Goal: Transaction & Acquisition: Book appointment/travel/reservation

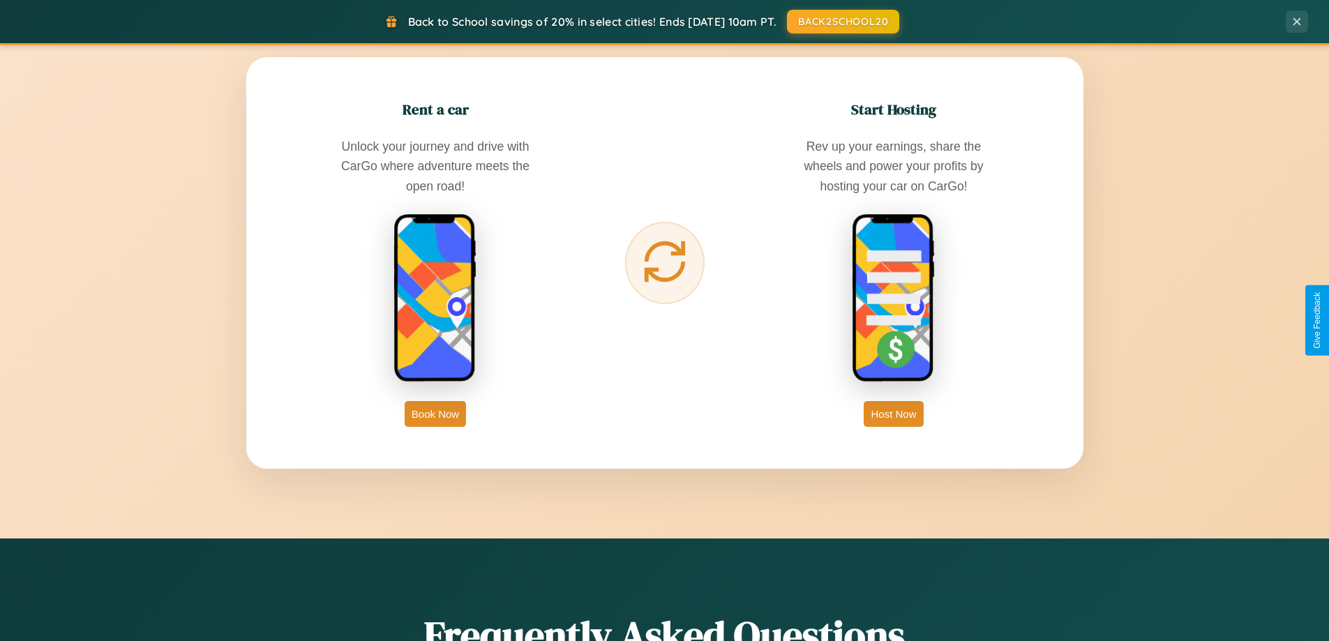
scroll to position [2684, 0]
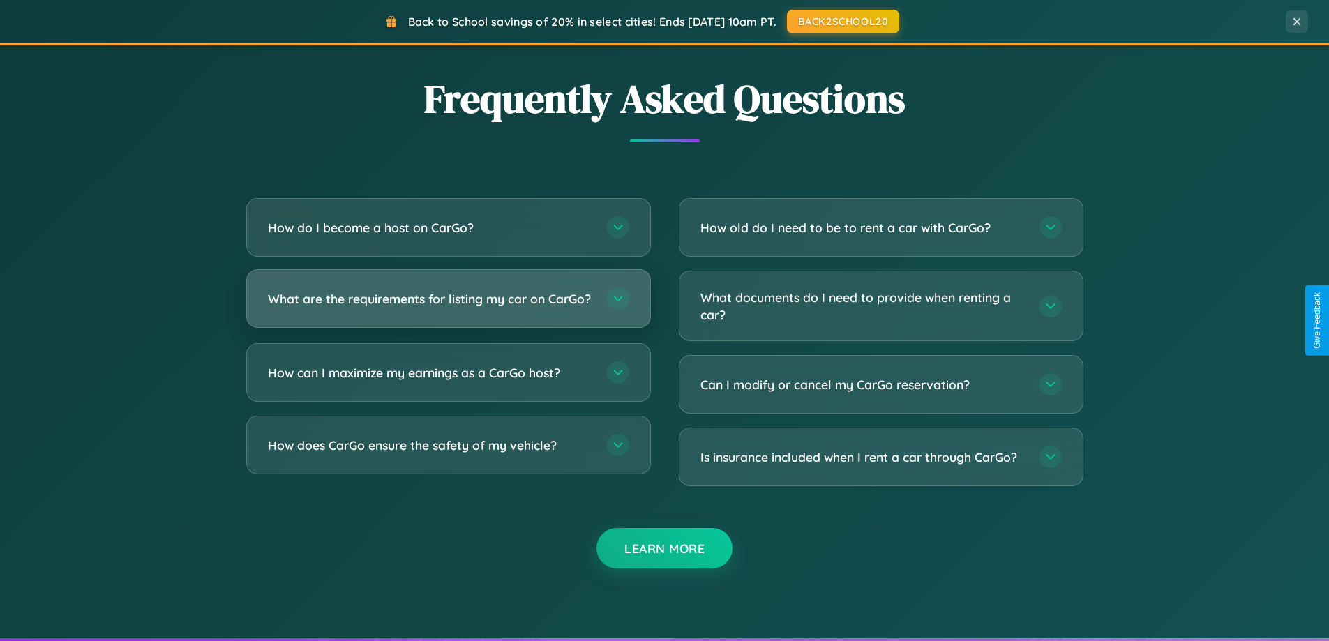
click at [448, 304] on h3 "What are the requirements for listing my car on CarGo?" at bounding box center [430, 298] width 325 height 17
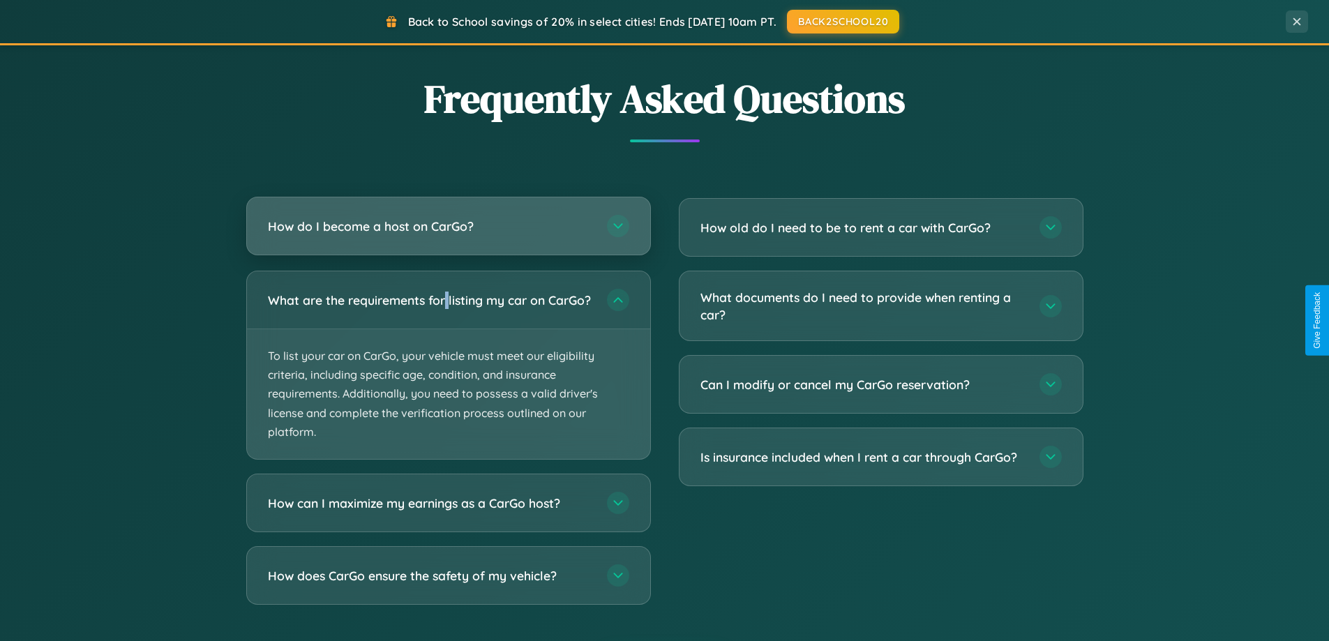
click at [448, 227] on h3 "How do I become a host on CarGo?" at bounding box center [430, 226] width 325 height 17
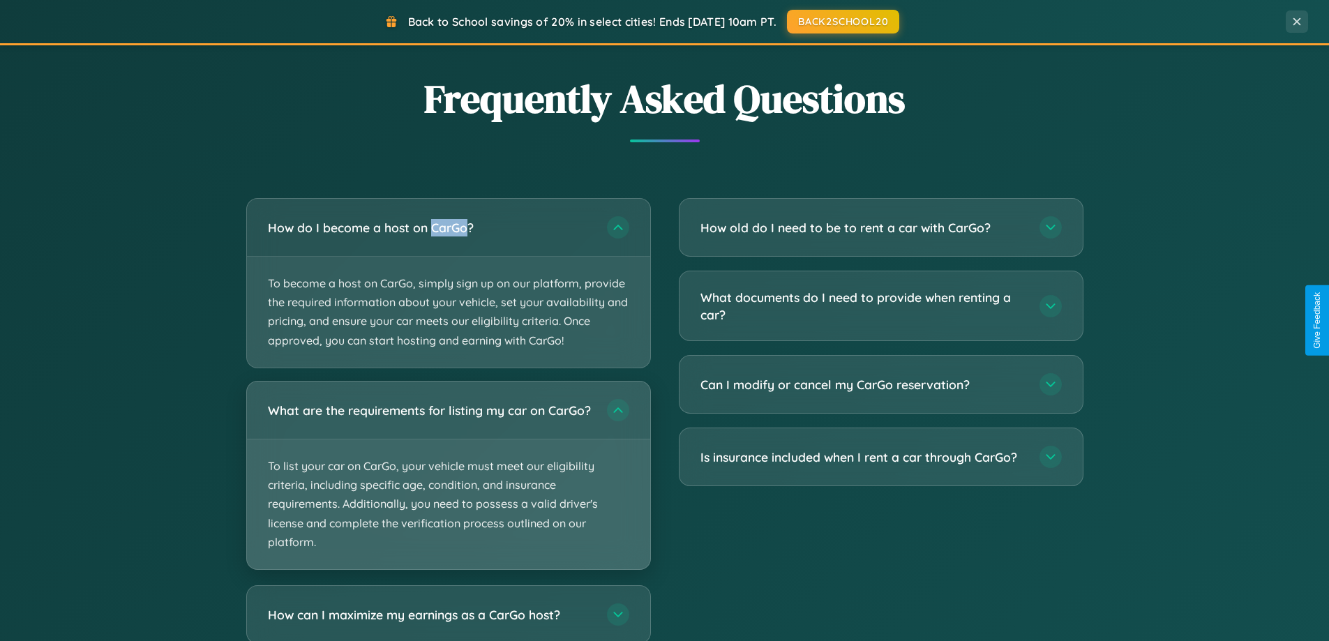
click at [448, 482] on p "To list your car on CarGo, your vehicle must meet our eligibility criteria, inc…" at bounding box center [448, 504] width 403 height 130
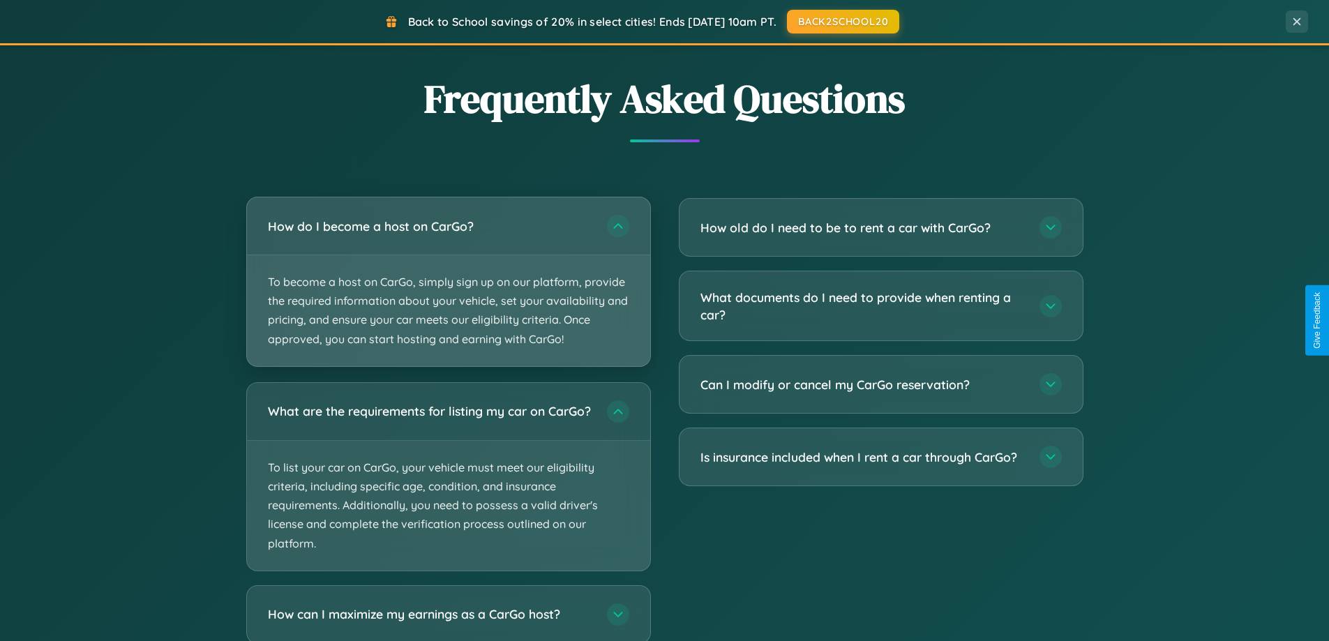
click at [448, 282] on p "To become a host on CarGo, simply sign up on our platform, provide the required…" at bounding box center [448, 310] width 403 height 111
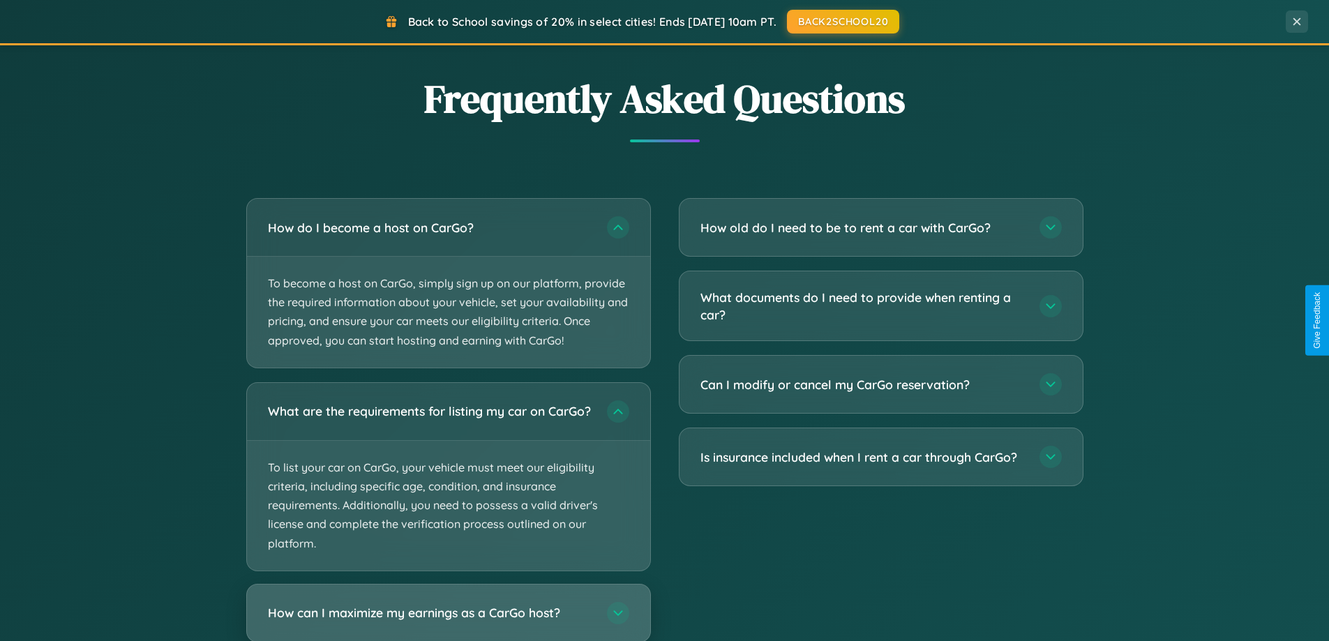
click at [448, 618] on h3 "How can I maximize my earnings as a CarGo host?" at bounding box center [430, 612] width 325 height 17
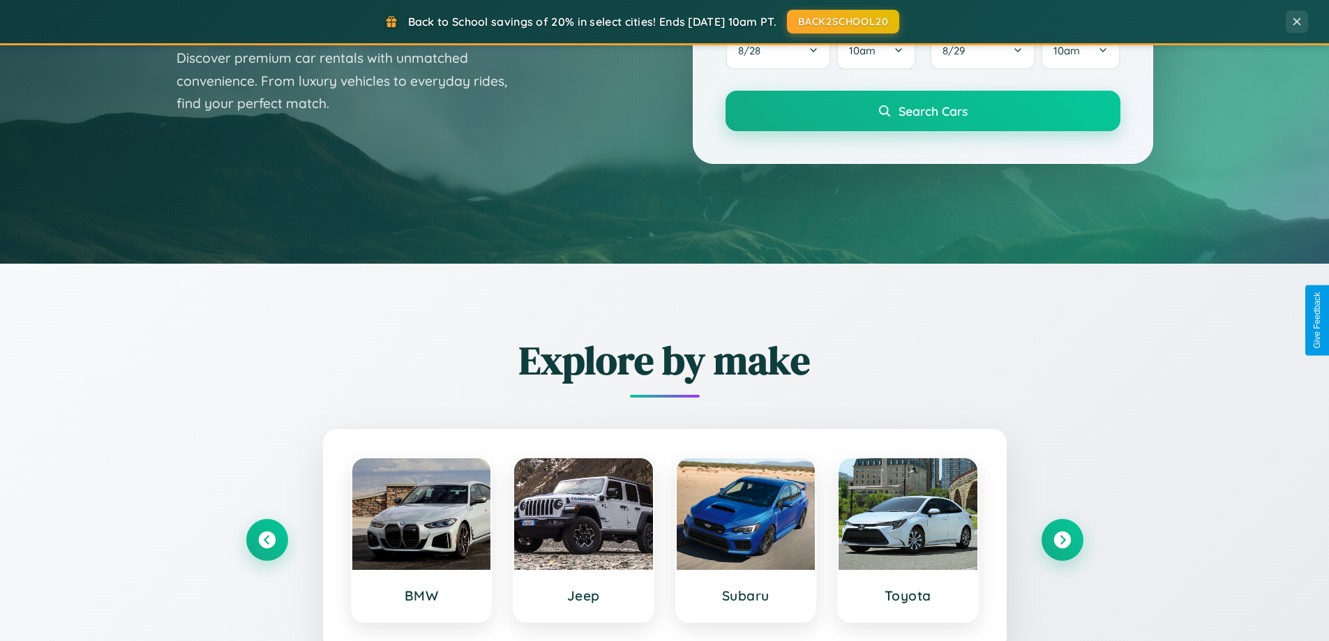
scroll to position [0, 0]
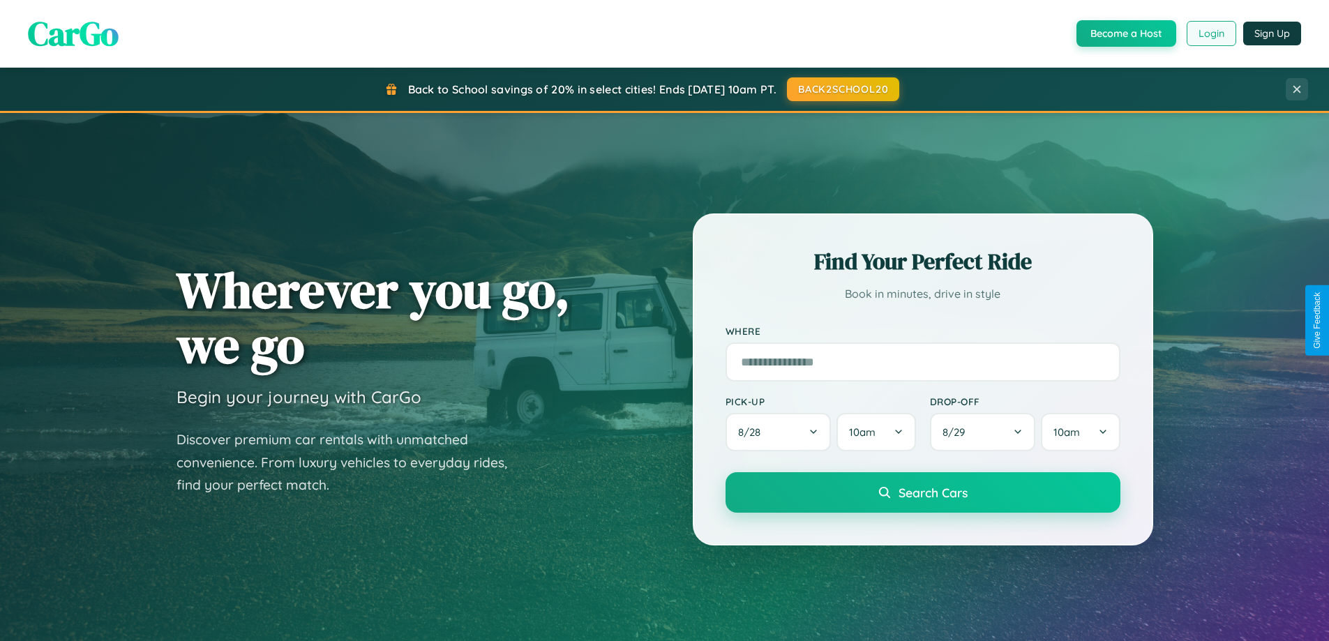
click at [1210, 33] on button "Login" at bounding box center [1211, 33] width 50 height 25
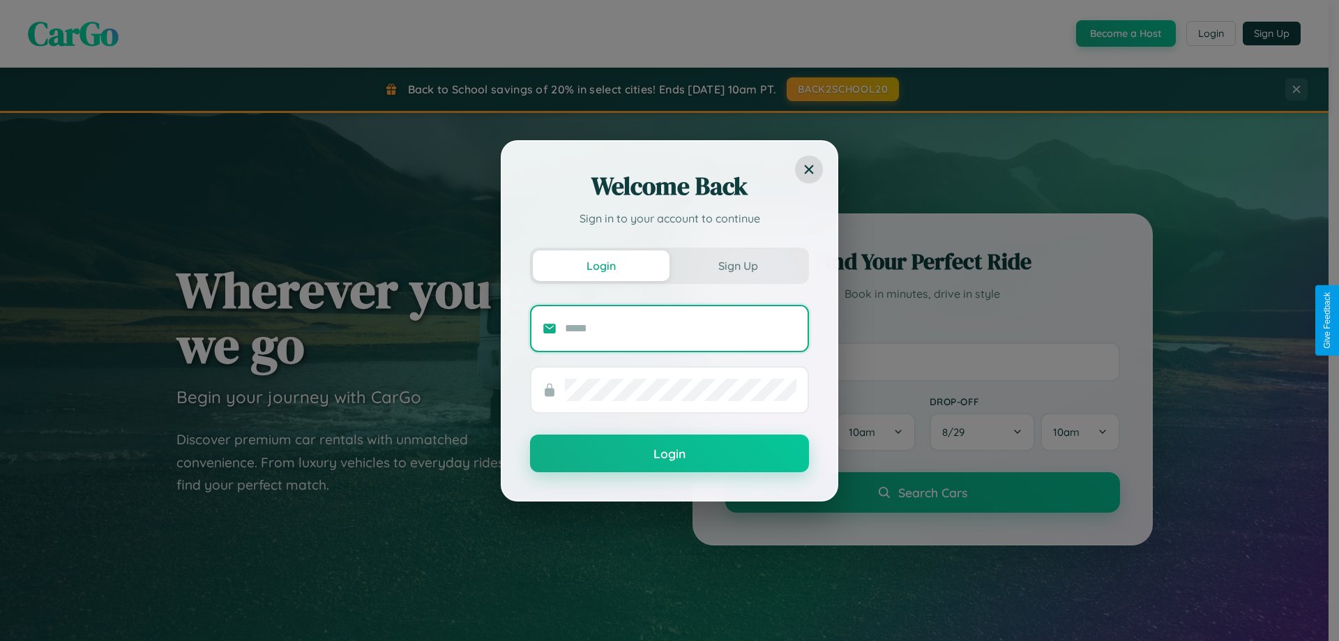
click at [681, 328] on input "text" at bounding box center [681, 328] width 232 height 22
type input "**********"
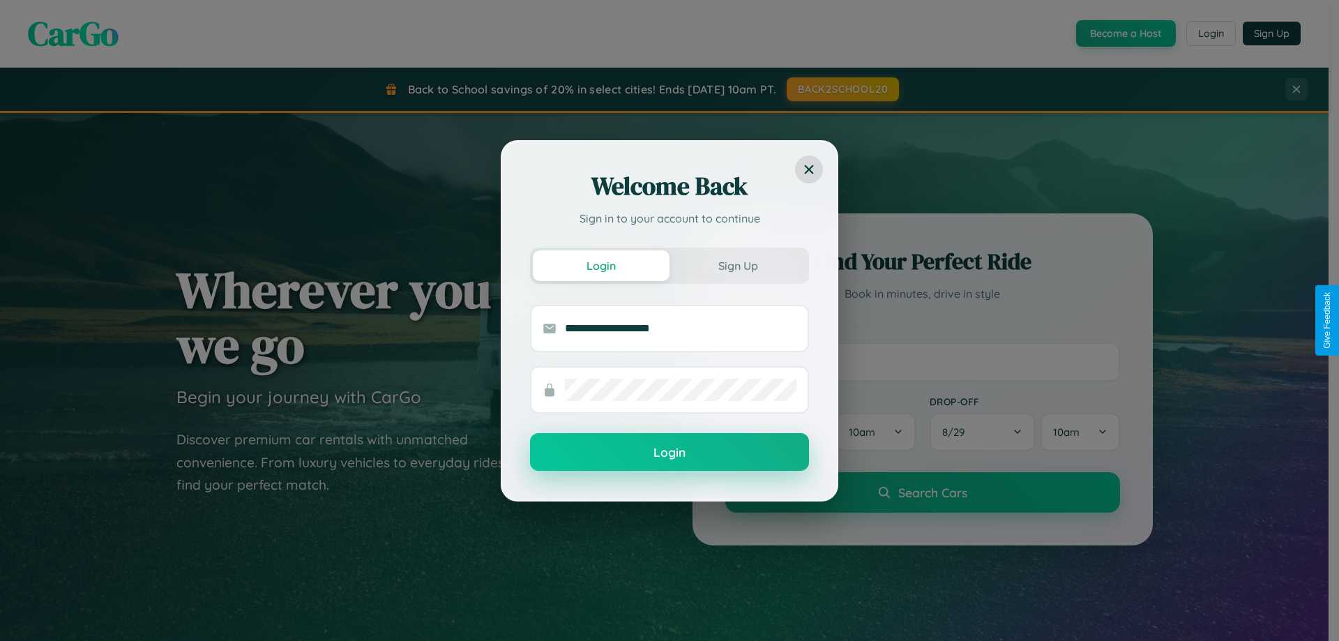
click at [670, 453] on button "Login" at bounding box center [669, 452] width 279 height 38
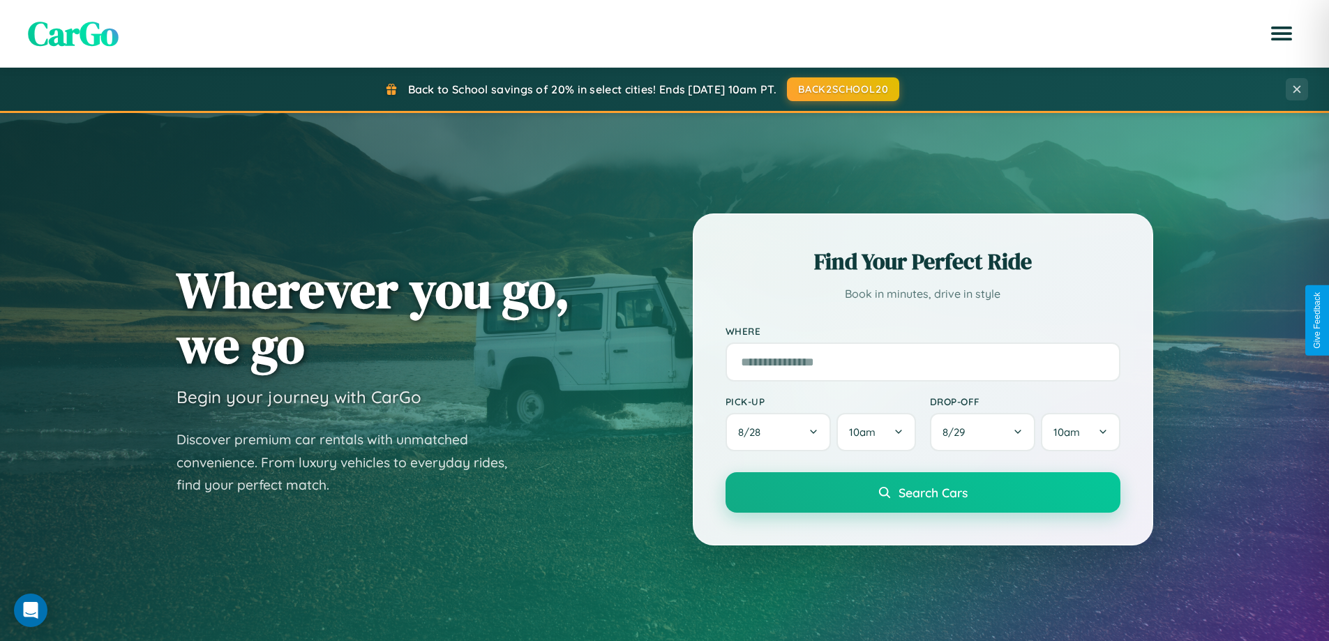
scroll to position [41, 0]
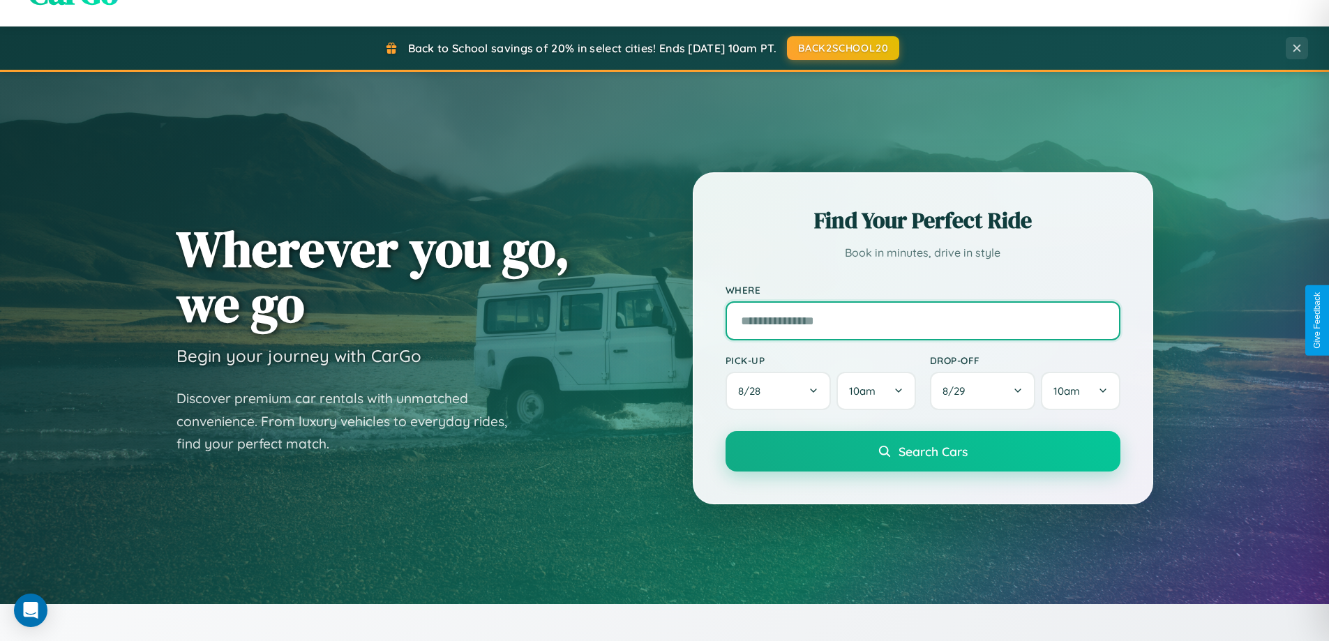
click at [922, 320] on input "text" at bounding box center [922, 320] width 395 height 39
type input "******"
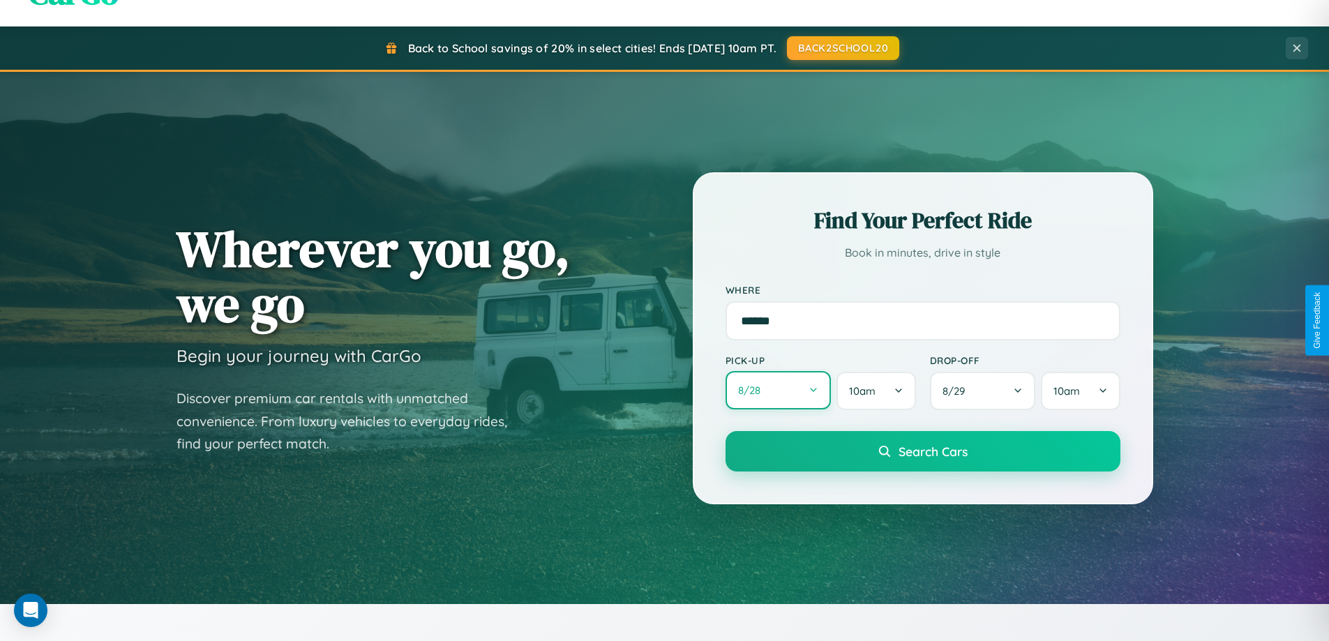
click at [778, 391] on button "8 / 28" at bounding box center [778, 390] width 106 height 38
select select "*"
select select "****"
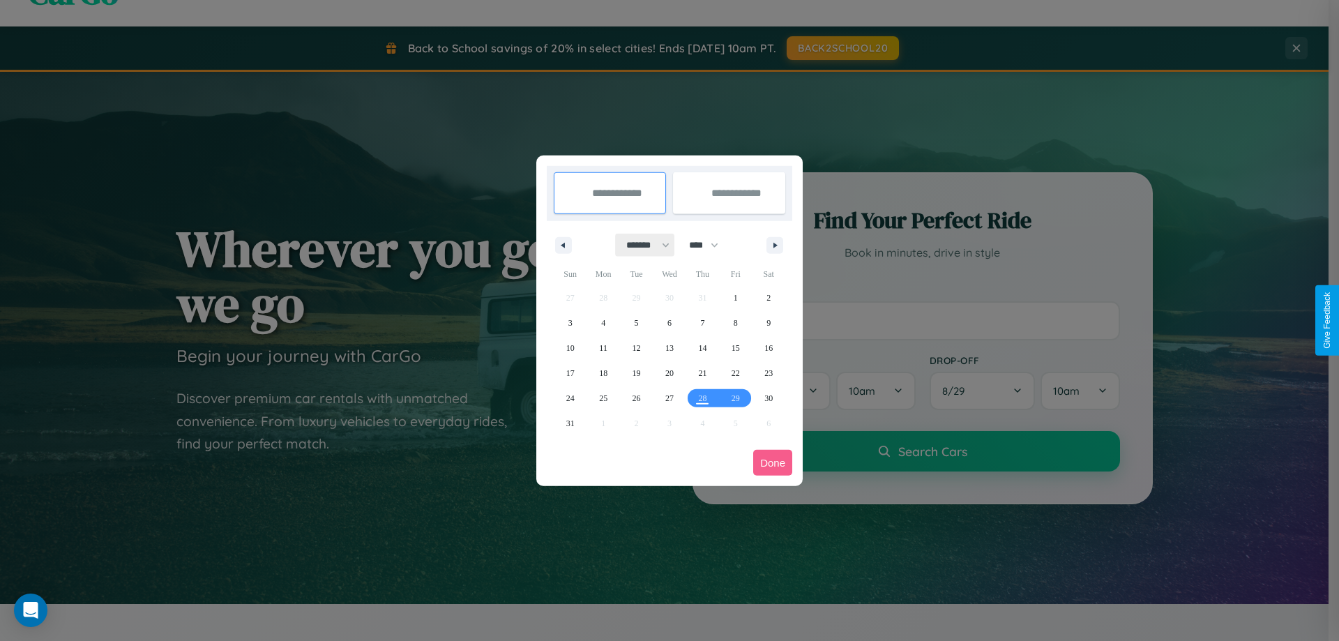
drag, startPoint x: 642, startPoint y: 245, endPoint x: 670, endPoint y: 280, distance: 44.7
click at [642, 245] on select "******* ******** ***** ***** *** **** **** ****** ********* ******* ******** **…" at bounding box center [645, 245] width 59 height 23
select select "**"
click at [769, 297] on span "1" at bounding box center [768, 297] width 4 height 25
type input "**********"
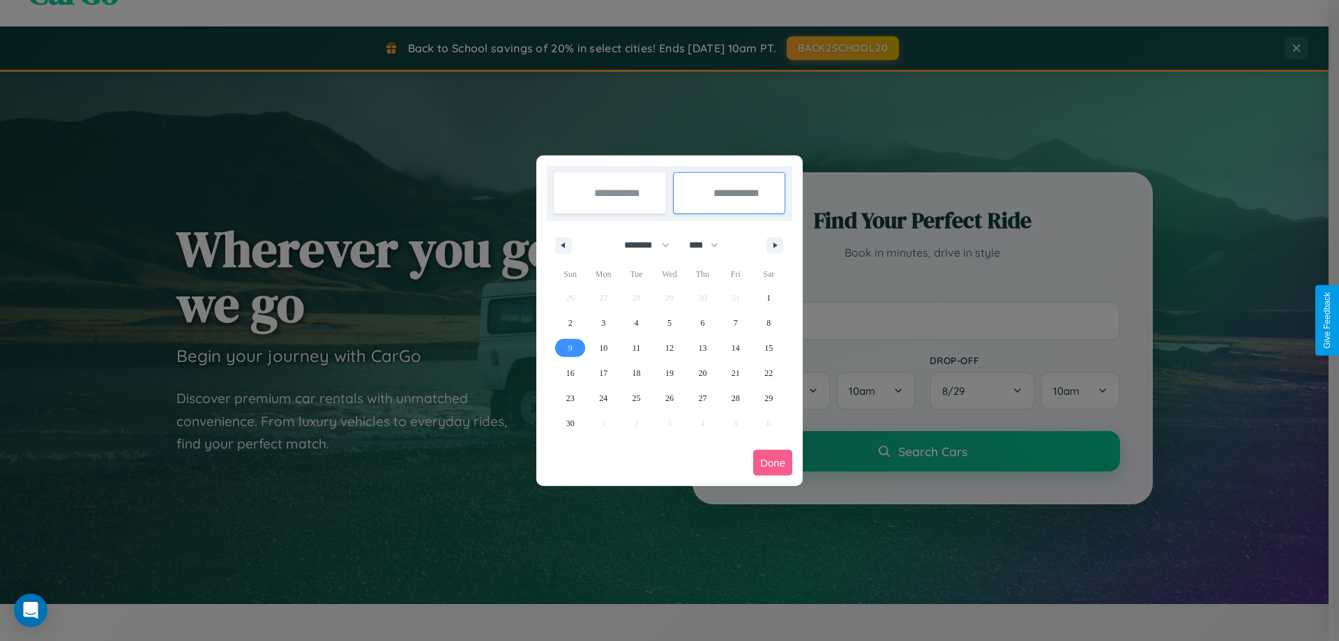
click at [570, 347] on span "9" at bounding box center [570, 347] width 4 height 25
type input "**********"
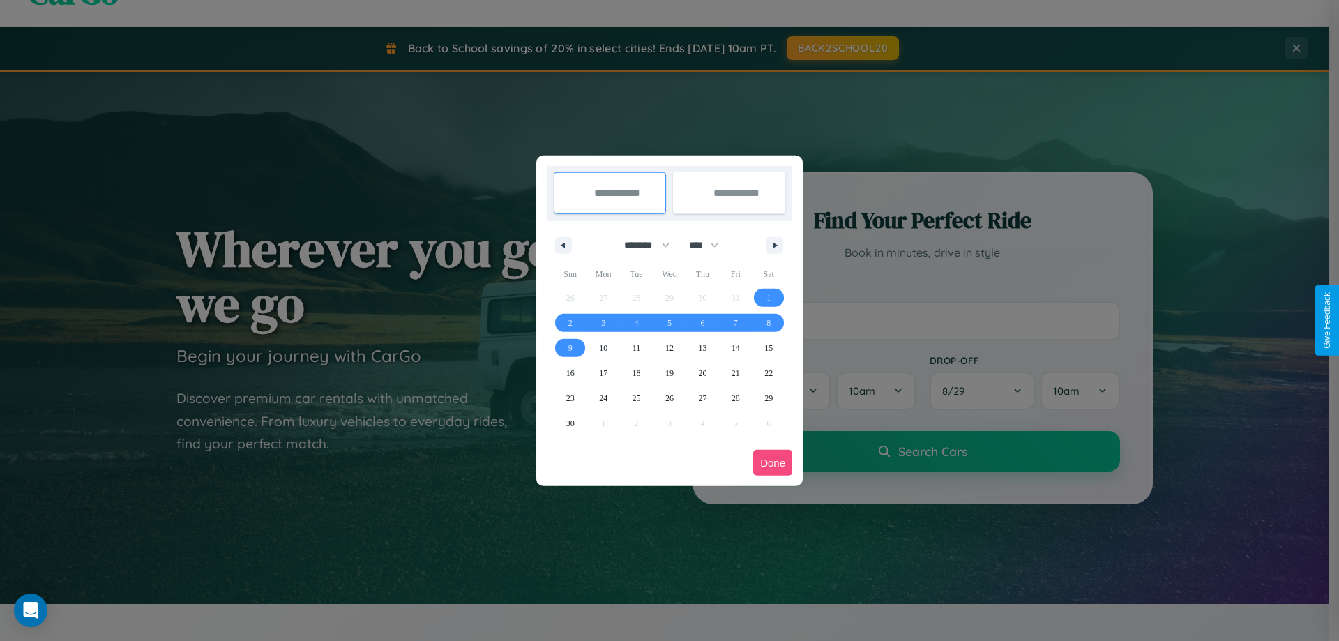
click at [773, 462] on button "Done" at bounding box center [772, 463] width 39 height 26
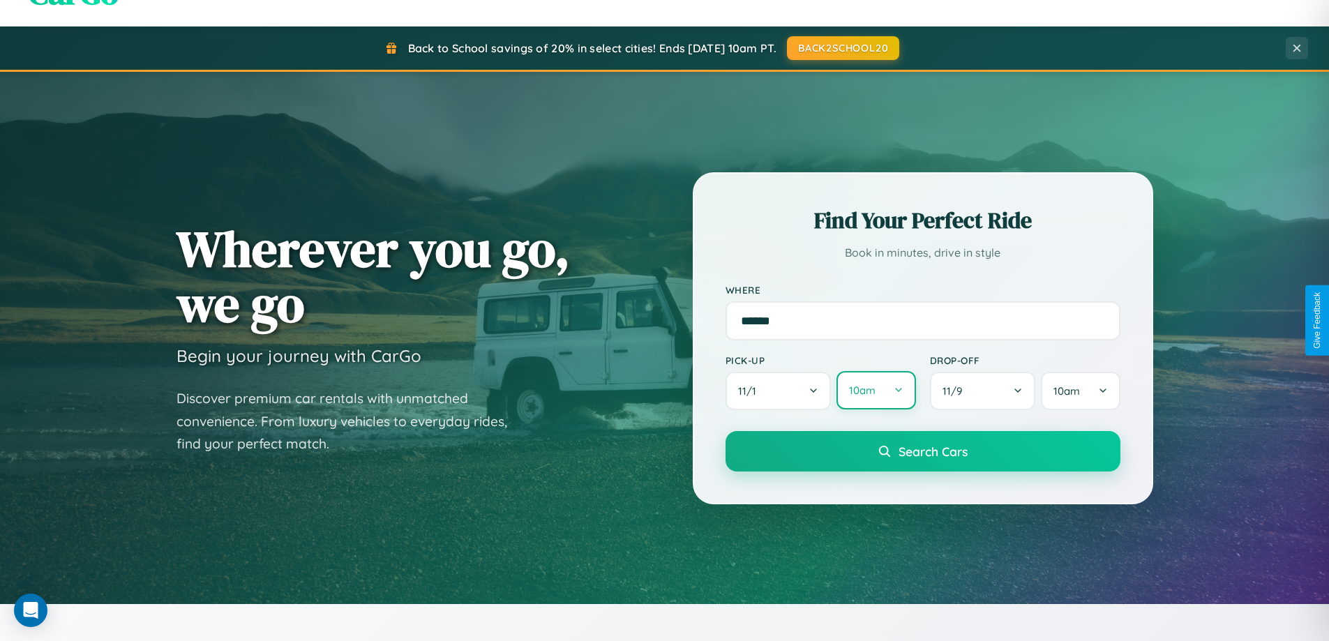
click at [875, 391] on button "10am" at bounding box center [875, 390] width 79 height 38
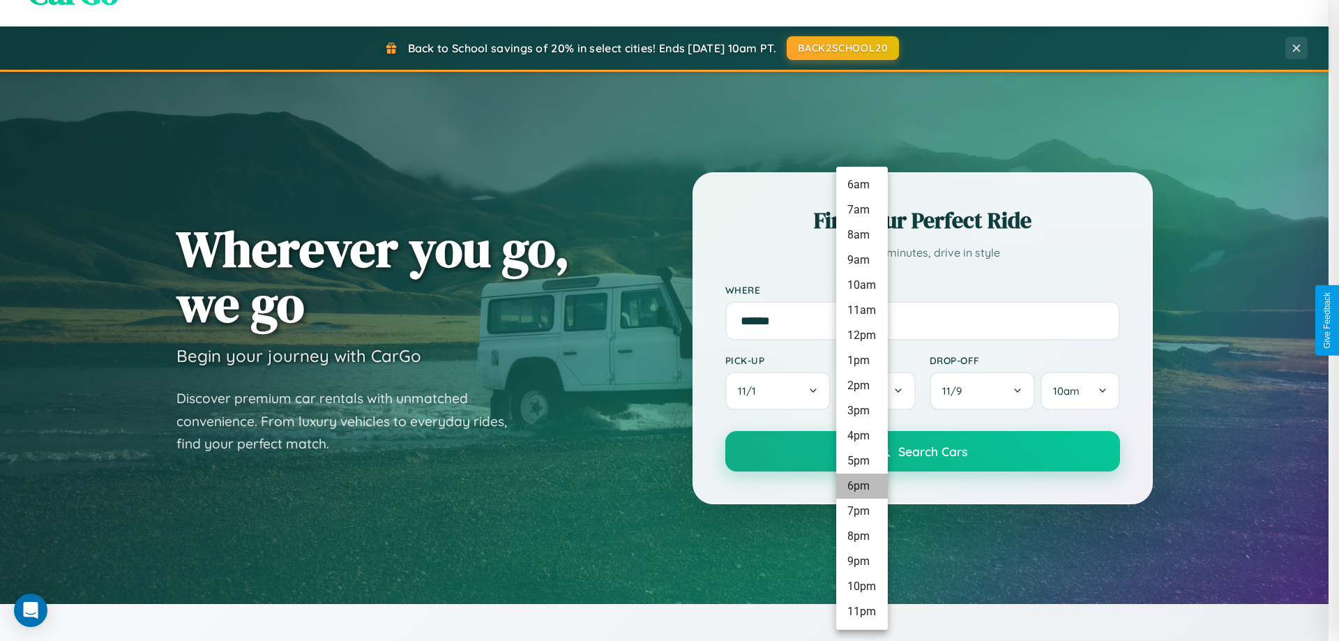
click at [861, 486] on li "6pm" at bounding box center [862, 486] width 52 height 25
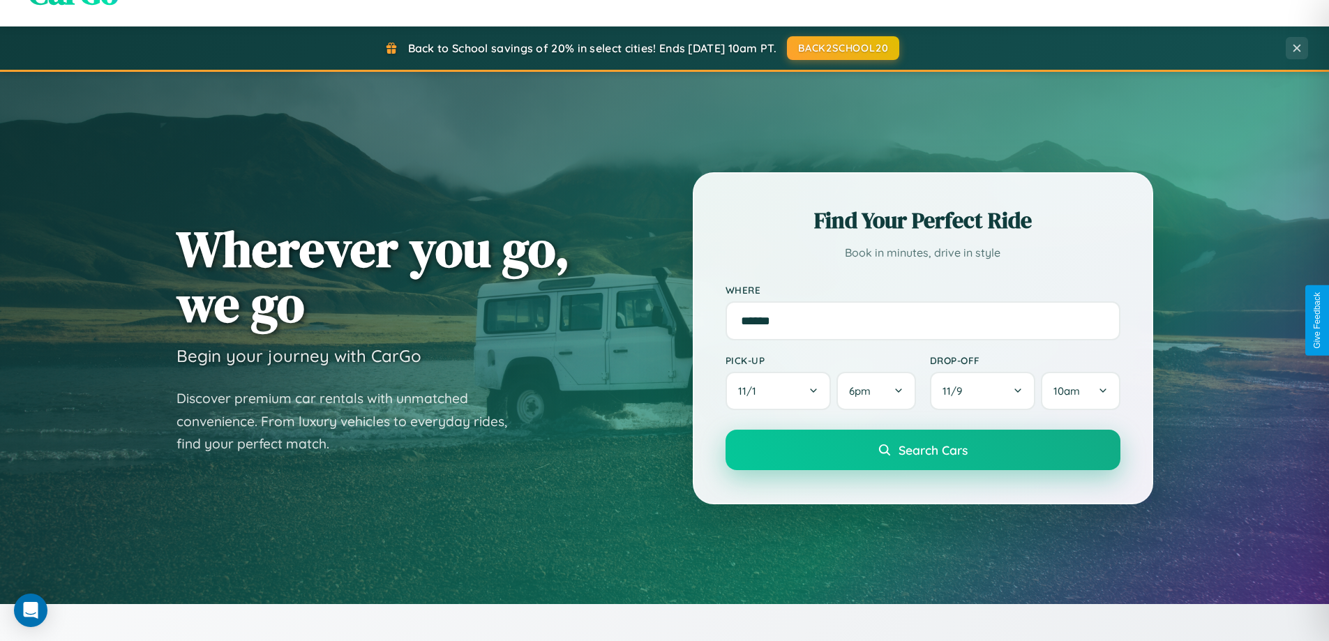
click at [922, 451] on span "Search Cars" at bounding box center [932, 449] width 69 height 15
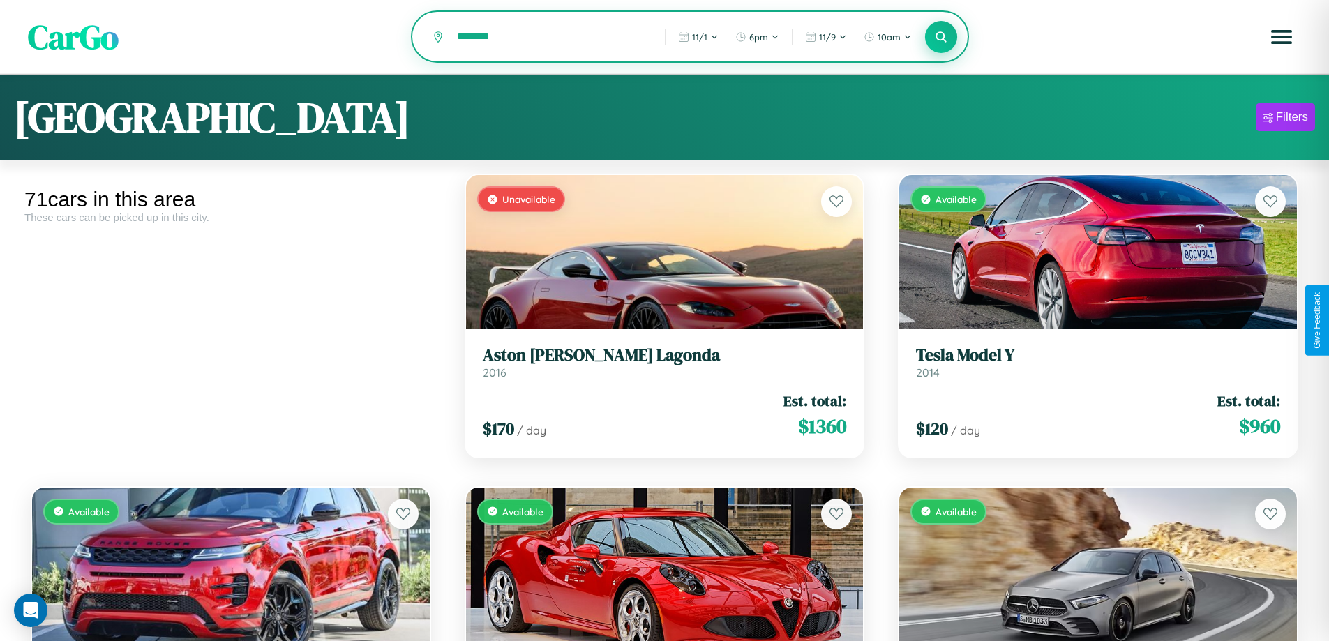
type input "********"
click at [941, 38] on icon at bounding box center [941, 36] width 13 height 13
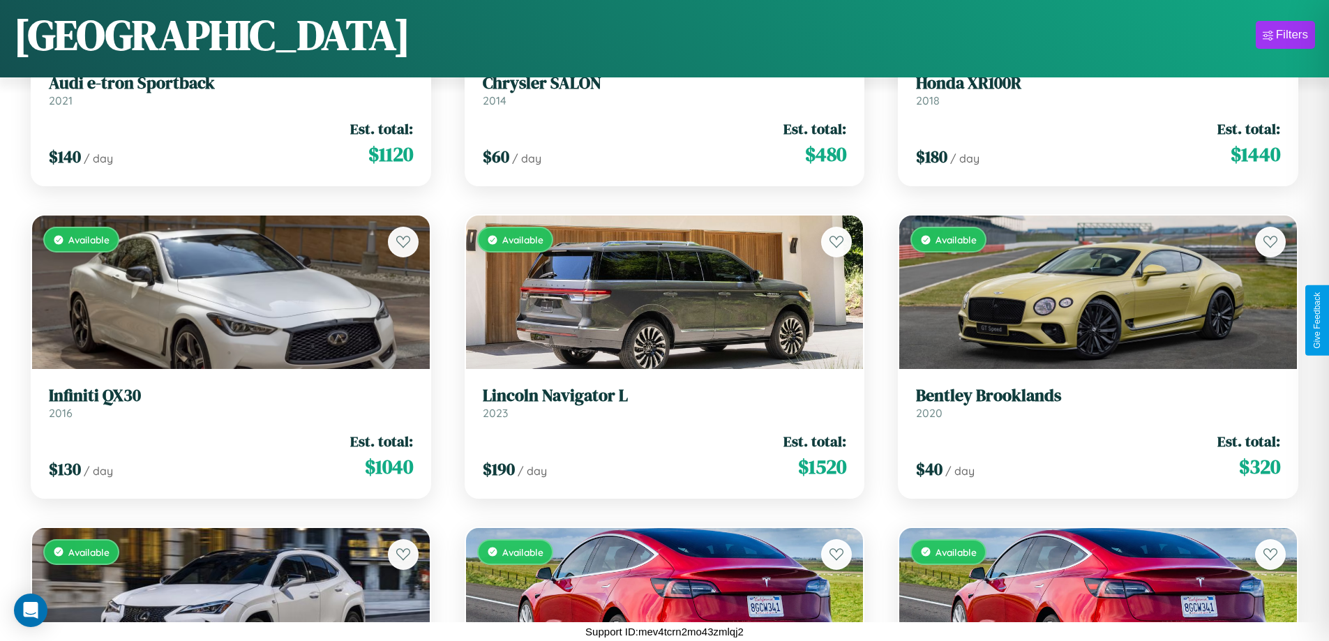
scroll to position [1133, 0]
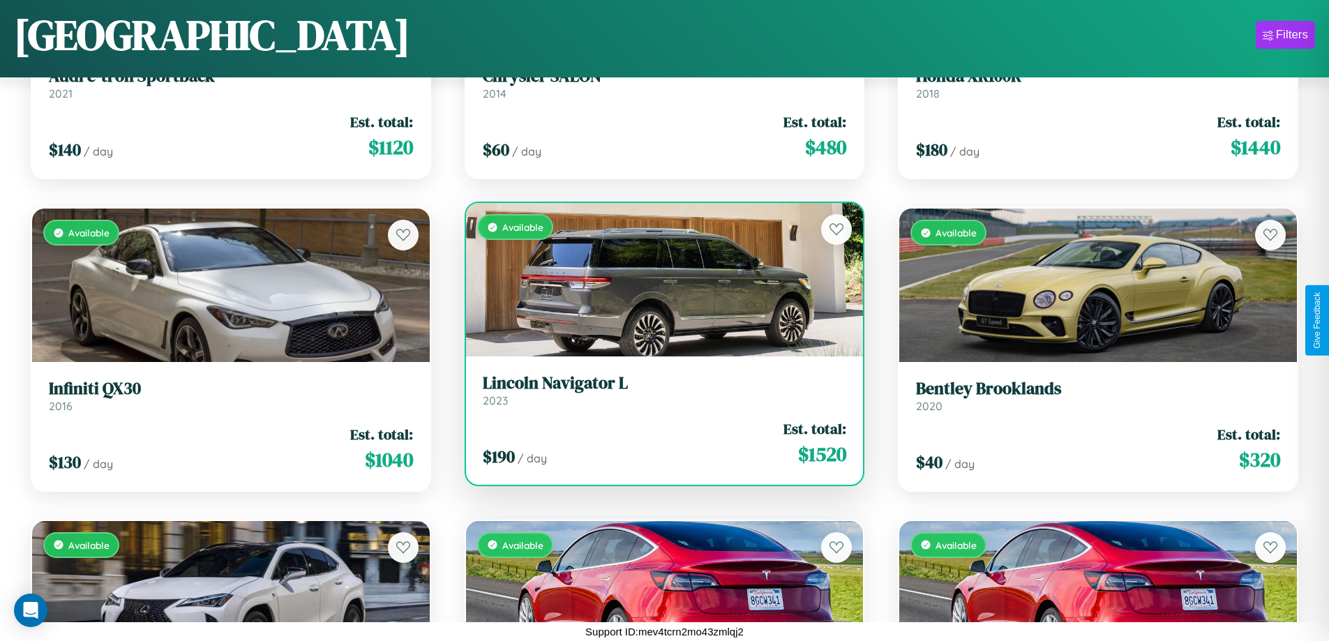
click at [658, 443] on div "$ 190 / day Est. total: $ 1520" at bounding box center [665, 443] width 364 height 50
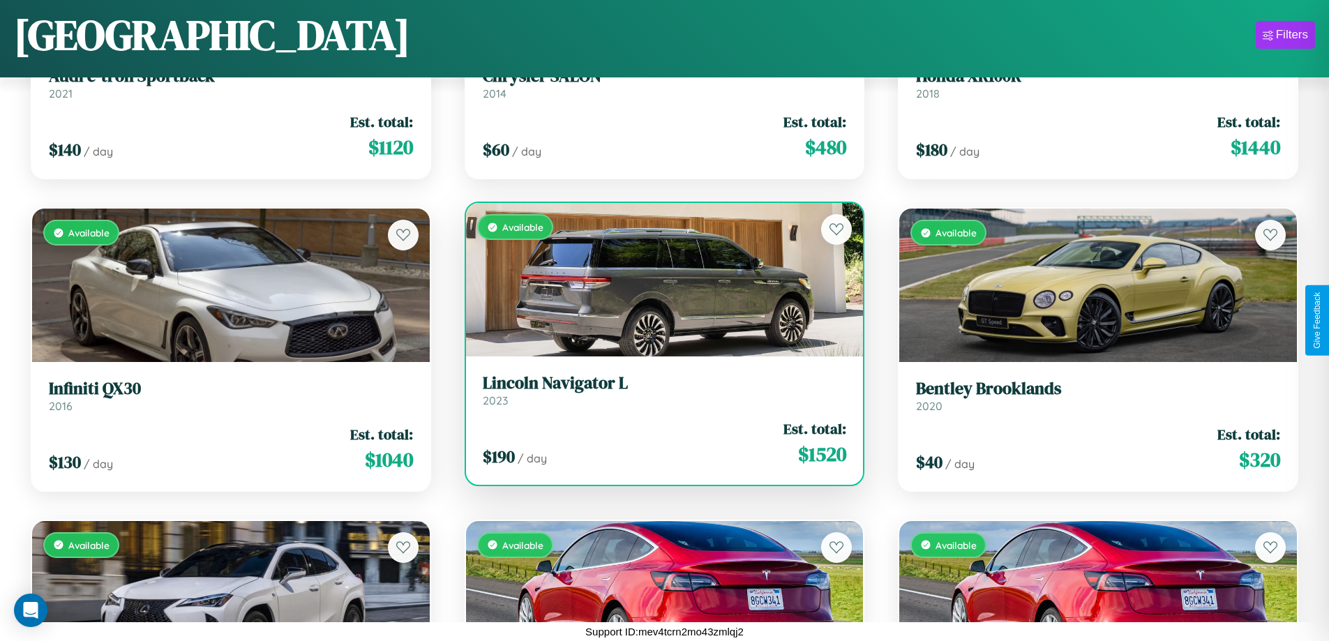
click at [658, 443] on div "$ 190 / day Est. total: $ 1520" at bounding box center [665, 443] width 364 height 50
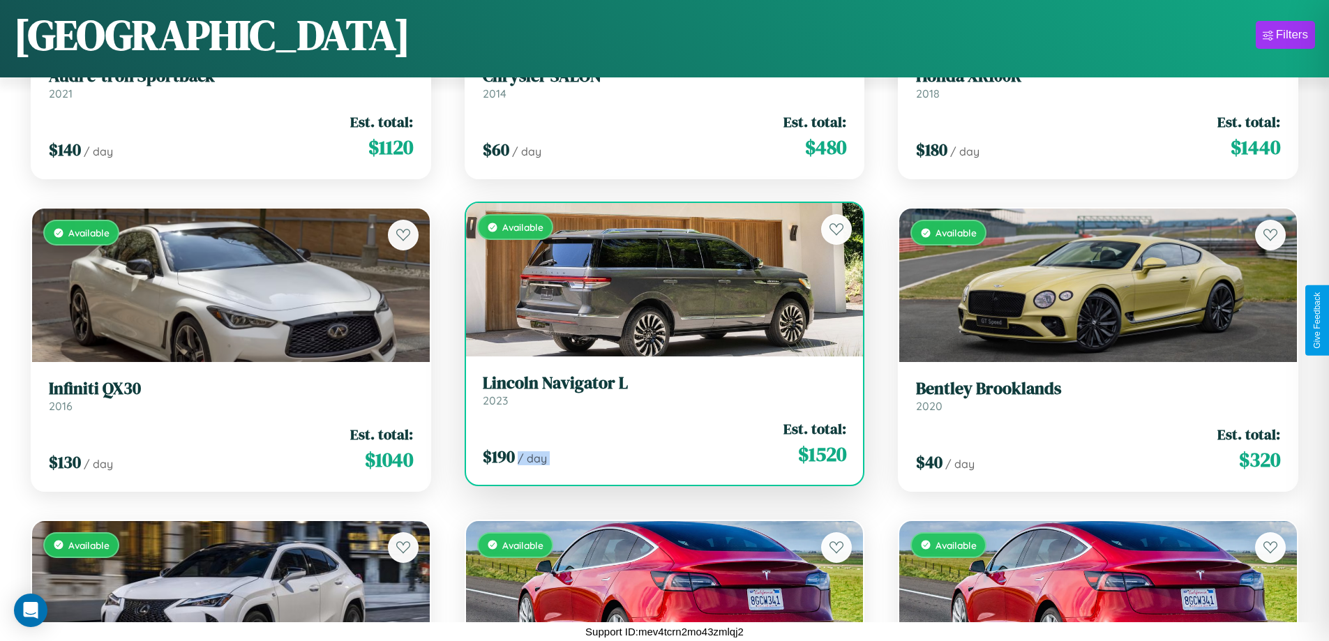
click at [658, 443] on div "$ 190 / day Est. total: $ 1520" at bounding box center [665, 443] width 364 height 50
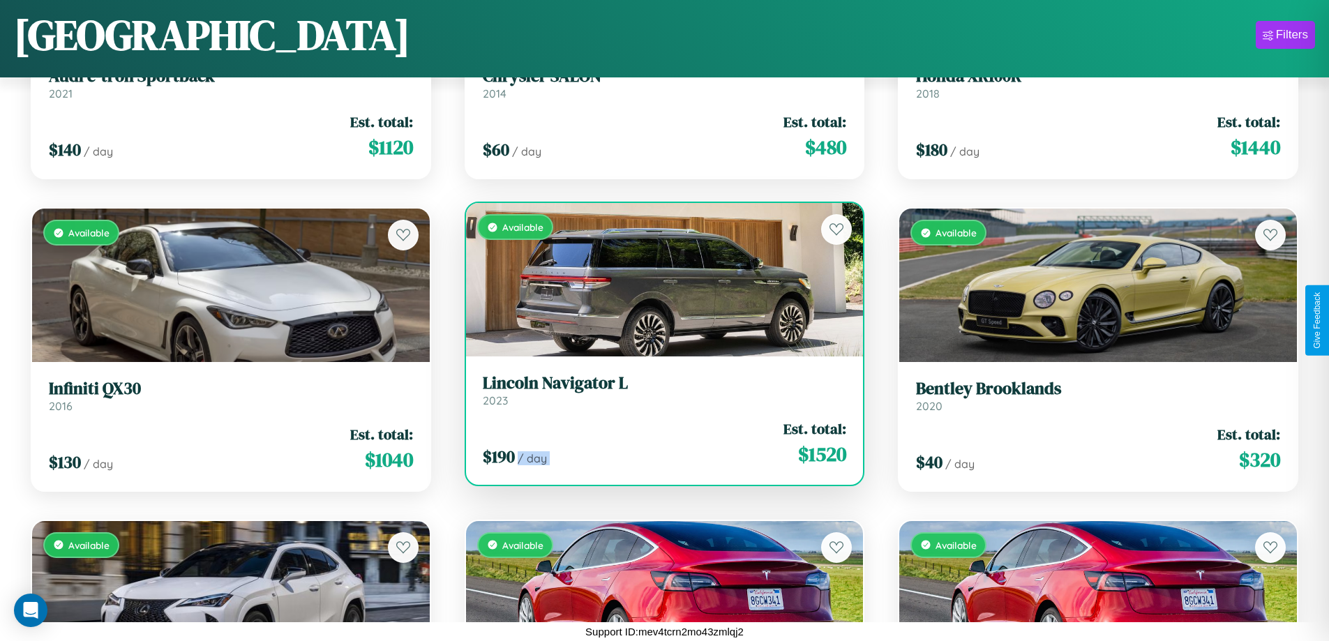
click at [658, 443] on div "$ 190 / day Est. total: $ 1520" at bounding box center [665, 443] width 364 height 50
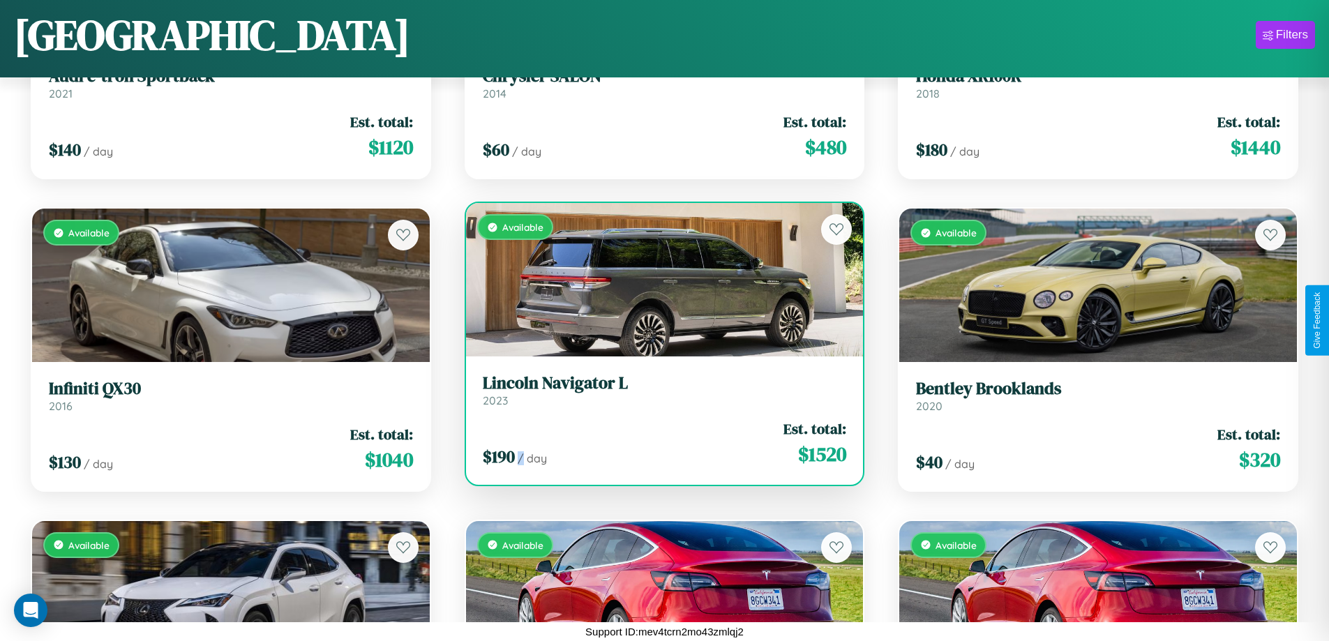
click at [658, 443] on div "$ 190 / day Est. total: $ 1520" at bounding box center [665, 443] width 364 height 50
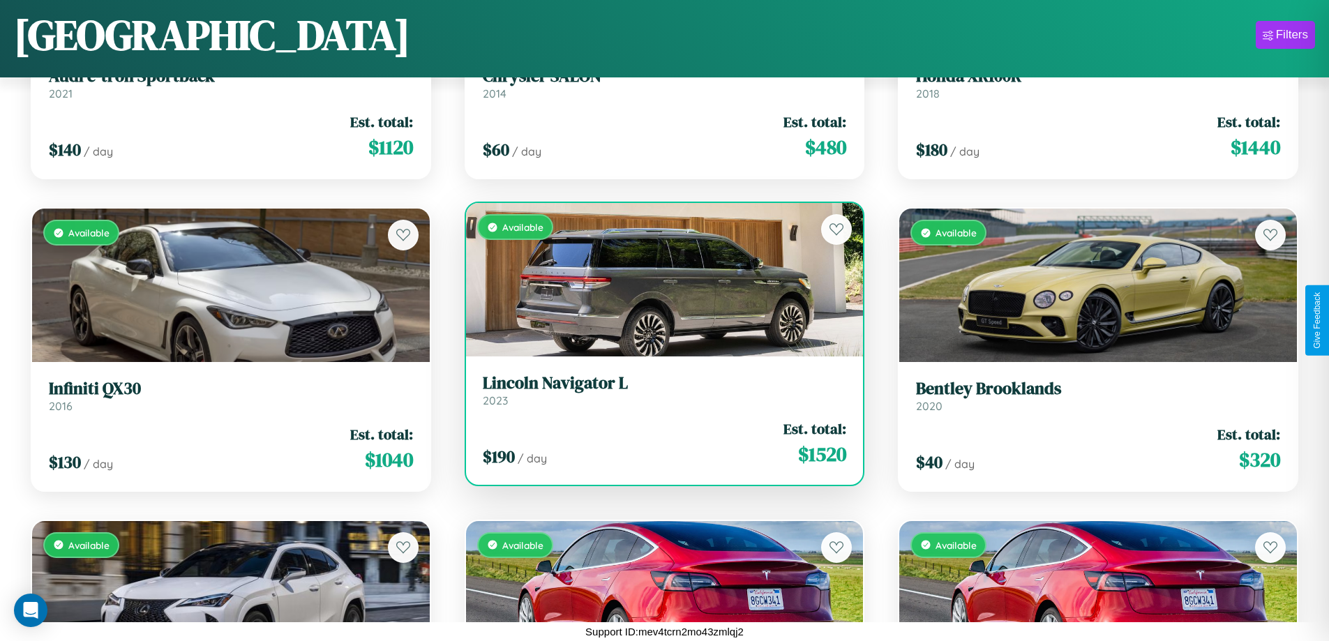
click at [658, 390] on h3 "Lincoln Navigator L" at bounding box center [665, 383] width 364 height 20
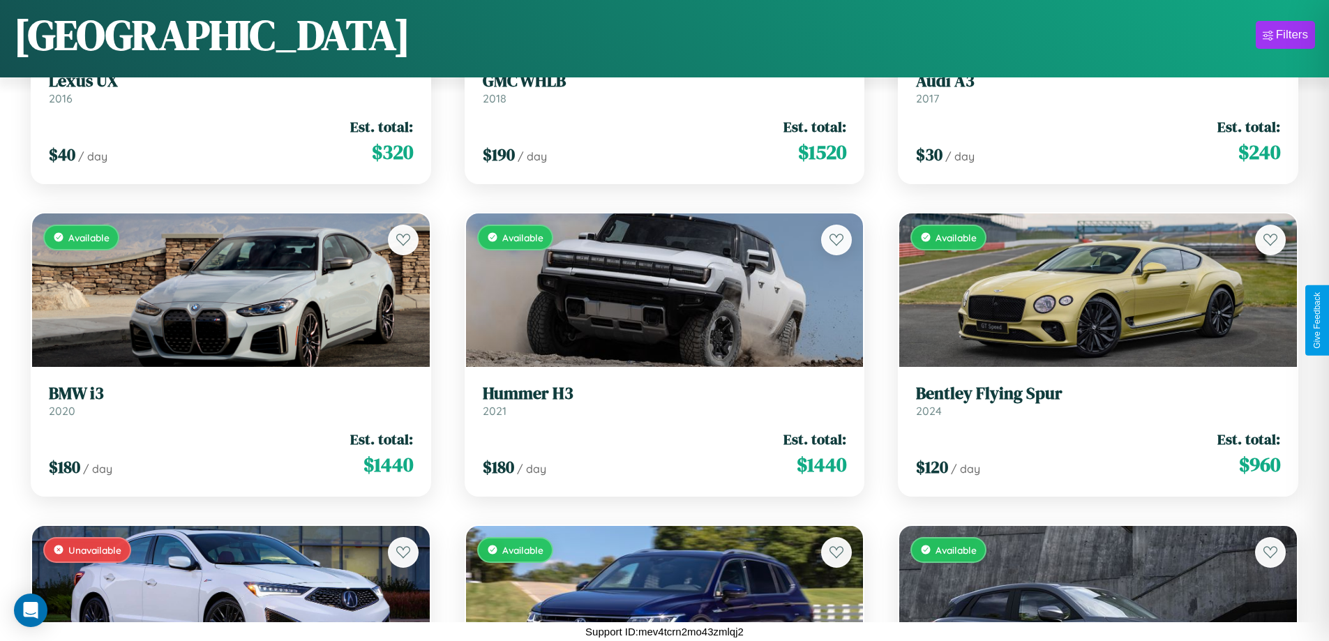
scroll to position [4881, 0]
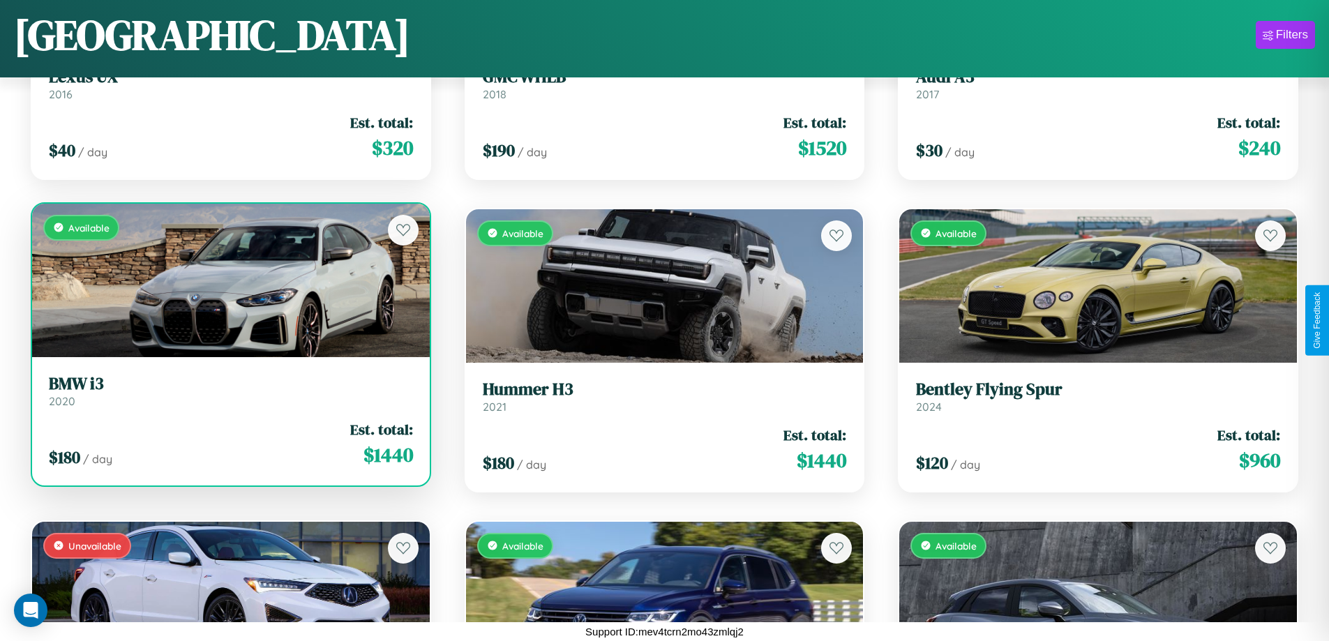
click at [229, 282] on div "Available" at bounding box center [231, 280] width 398 height 153
click at [229, 280] on div "Available" at bounding box center [231, 280] width 398 height 153
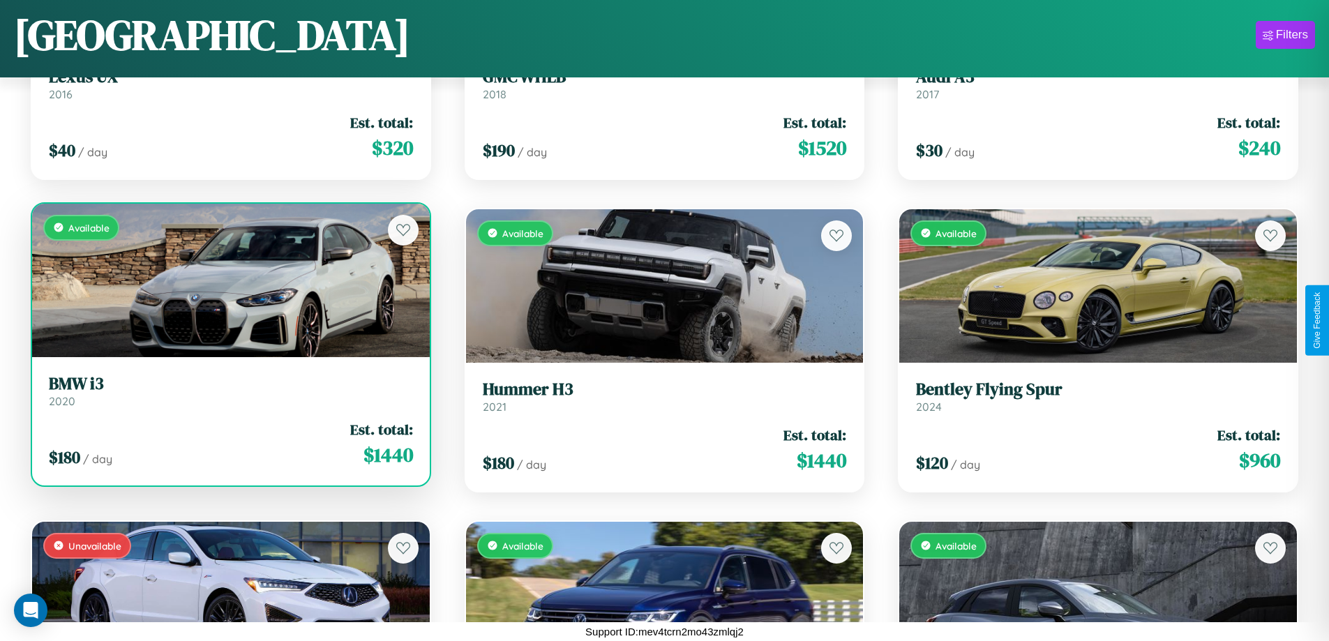
click at [229, 280] on div "Available" at bounding box center [231, 280] width 398 height 153
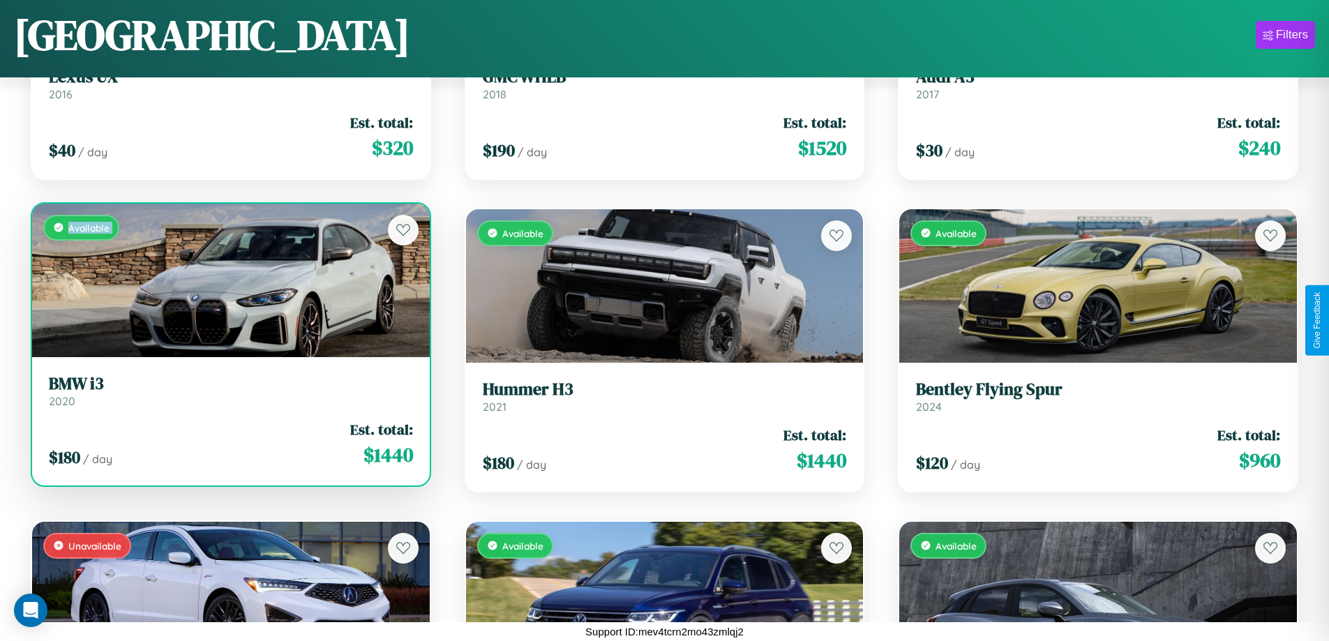
click at [229, 280] on div "Available" at bounding box center [231, 280] width 398 height 153
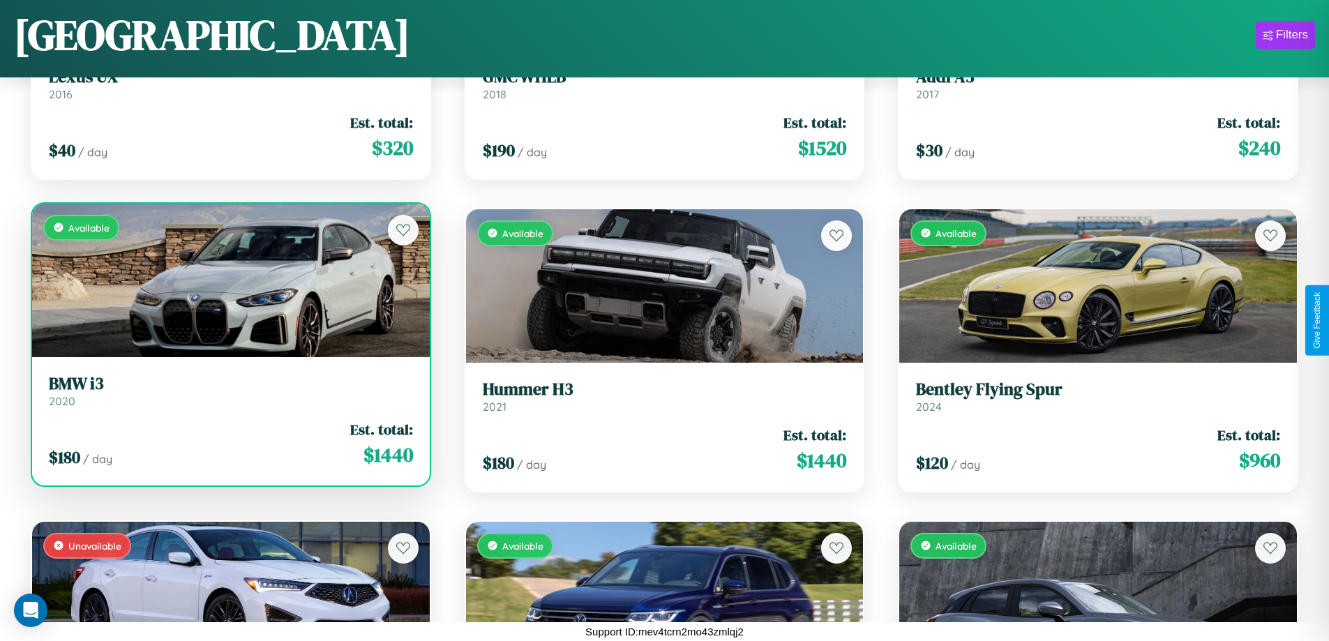
click at [229, 280] on div "Available" at bounding box center [231, 280] width 398 height 153
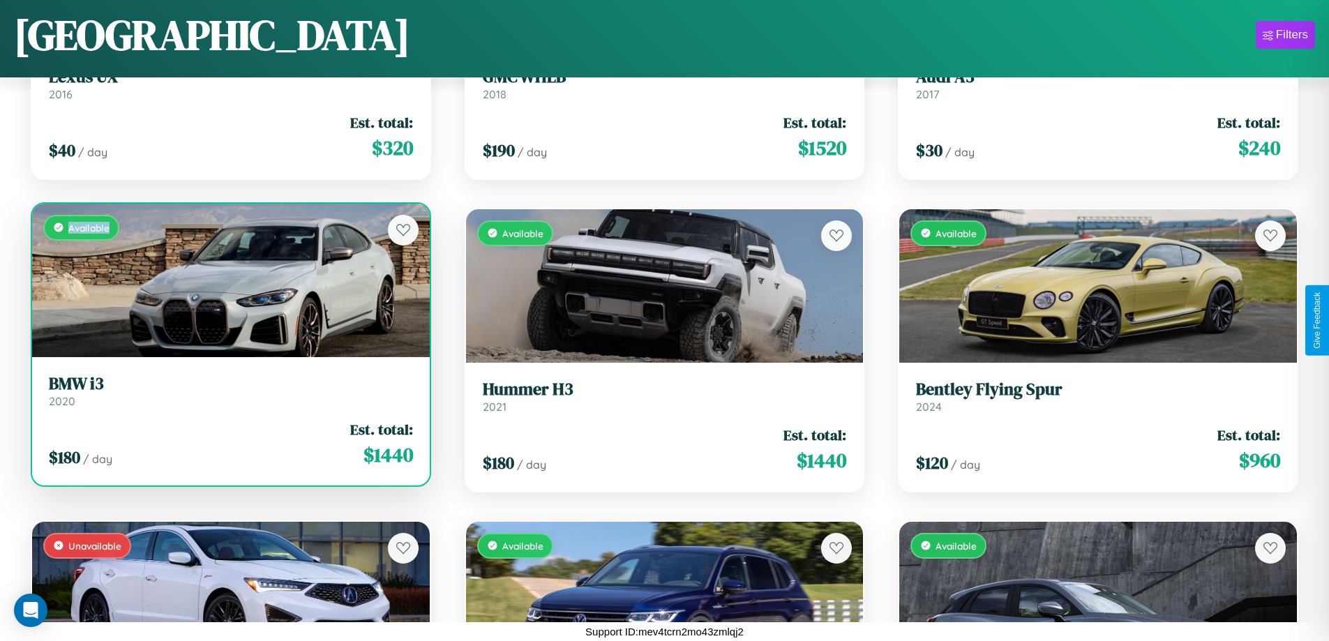
click at [229, 280] on div "Available" at bounding box center [231, 280] width 398 height 153
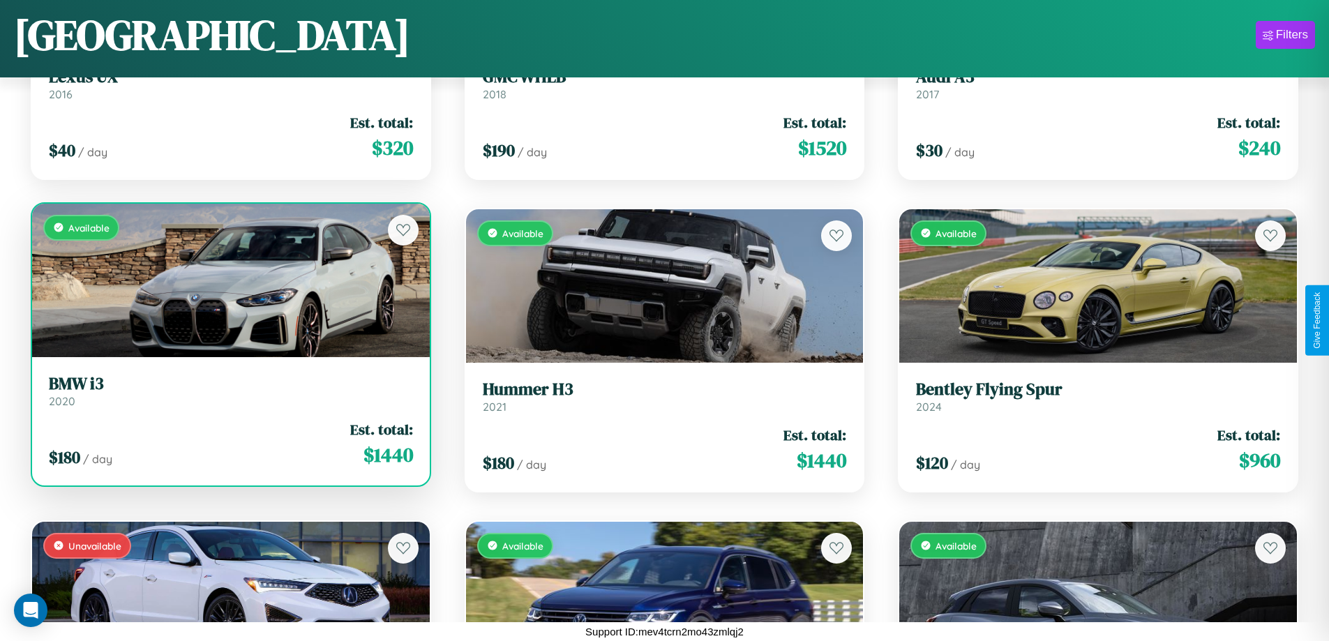
click at [229, 391] on h3 "BMW i3" at bounding box center [231, 384] width 364 height 20
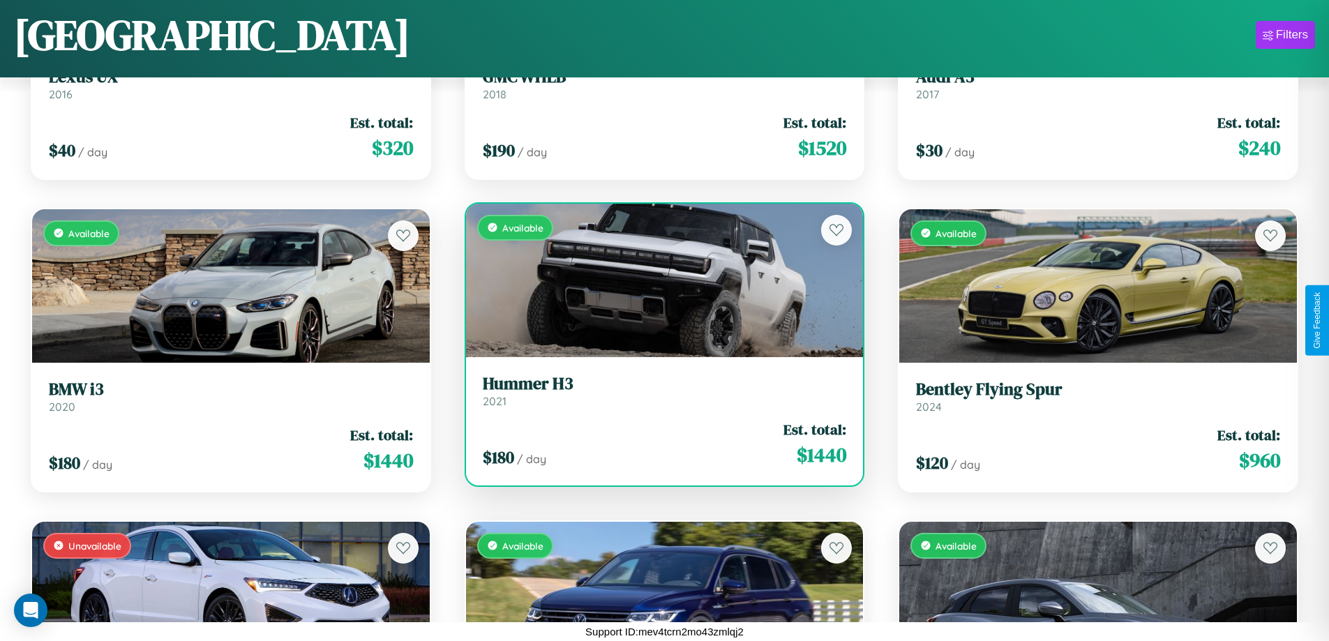
scroll to position [4256, 0]
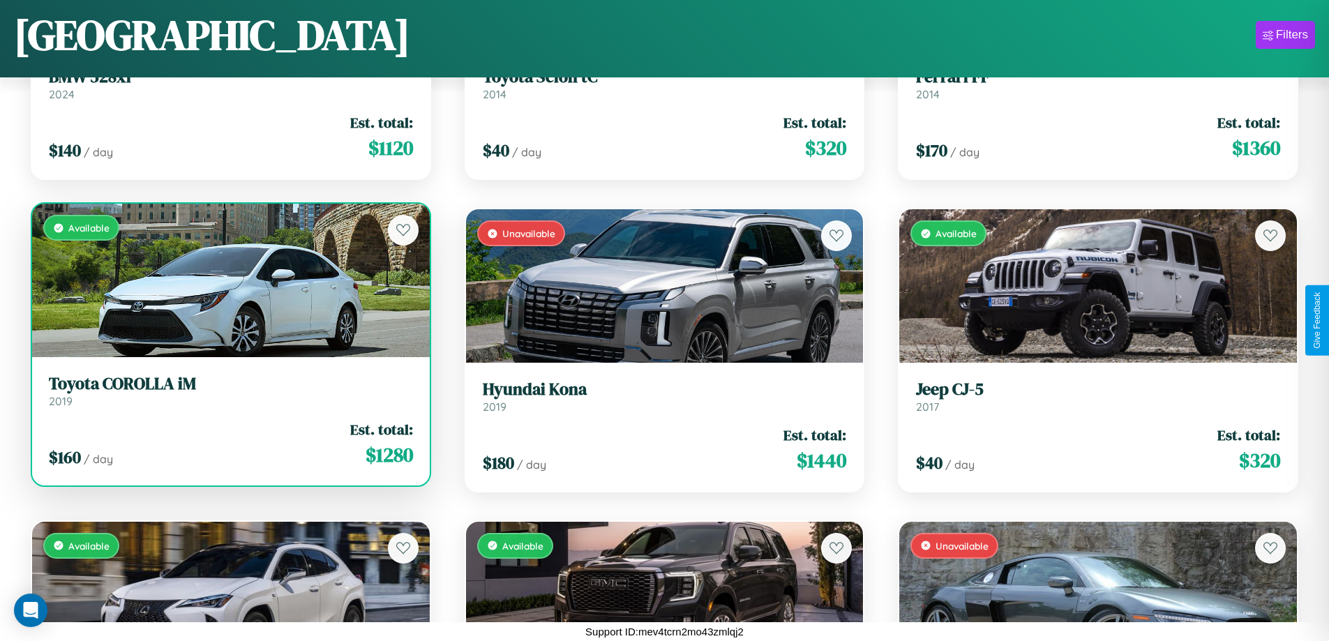
click at [229, 391] on h3 "Toyota COROLLA iM" at bounding box center [231, 384] width 364 height 20
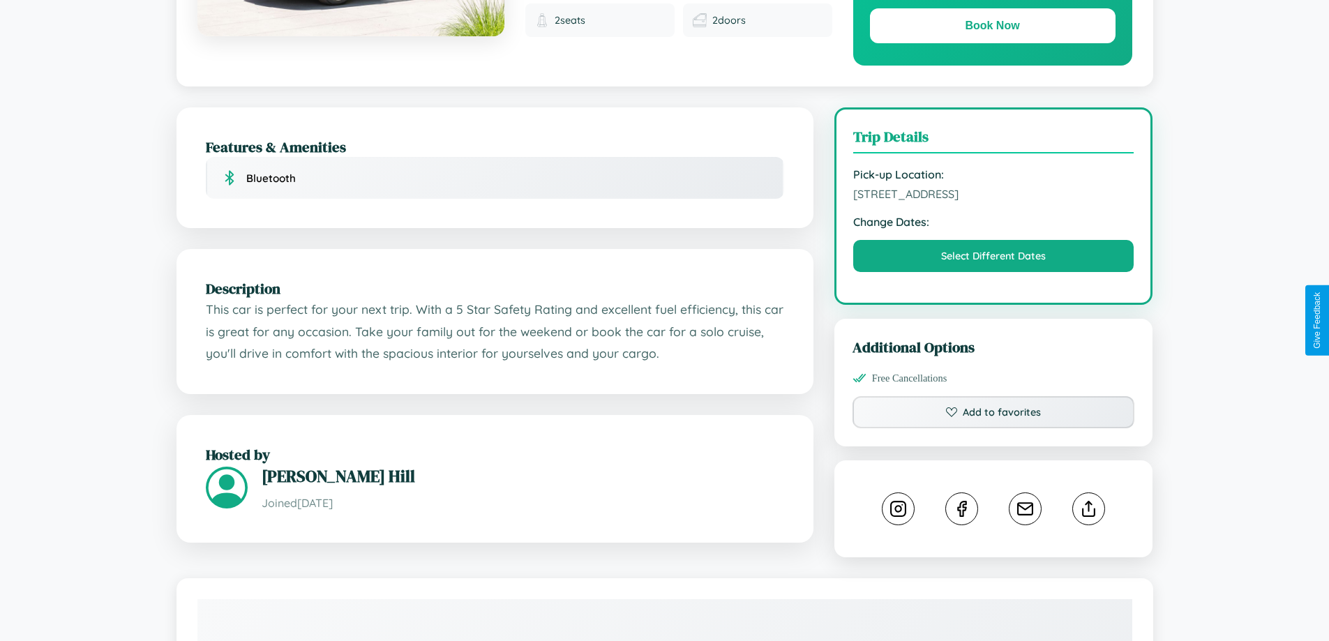
scroll to position [281, 0]
